Goal: Navigation & Orientation: Find specific page/section

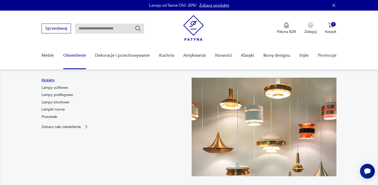
click at [52, 79] on link "Kinkiety" at bounding box center [48, 80] width 13 height 5
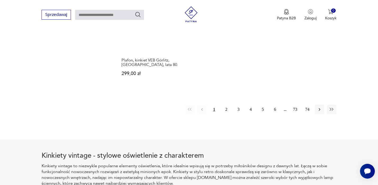
scroll to position [808, 0]
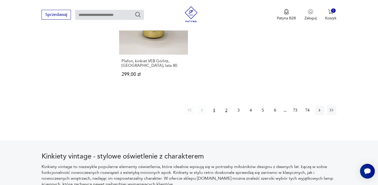
click at [226, 105] on button "2" at bounding box center [227, 110] width 10 height 10
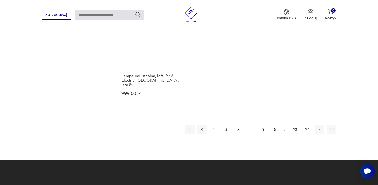
scroll to position [792, 0]
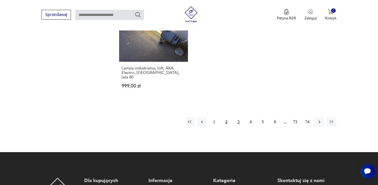
click at [238, 117] on button "3" at bounding box center [239, 122] width 10 height 10
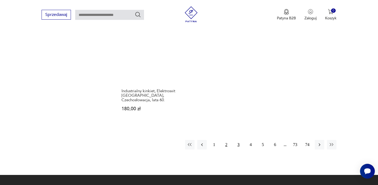
scroll to position [762, 0]
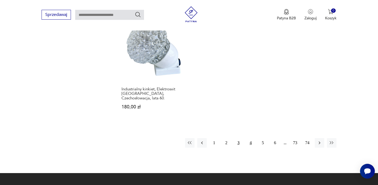
click at [248, 138] on button "4" at bounding box center [251, 143] width 10 height 10
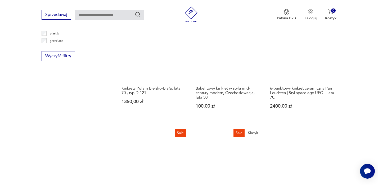
scroll to position [535, 0]
